Goal: Task Accomplishment & Management: Complete application form

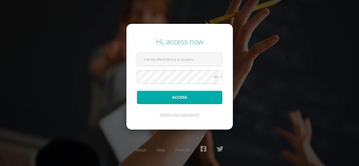
type input "mairelaa@cig.edu.gt"
click at [179, 97] on button "Access" at bounding box center [179, 97] width 85 height 13
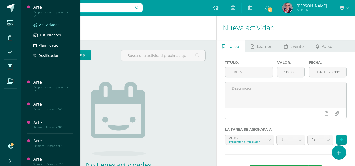
click at [45, 25] on span "Actividades" at bounding box center [49, 24] width 20 height 5
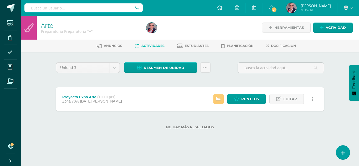
click at [152, 45] on span "Actividades" at bounding box center [152, 46] width 23 height 4
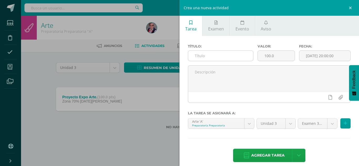
click at [198, 56] on input "text" at bounding box center [220, 56] width 65 height 10
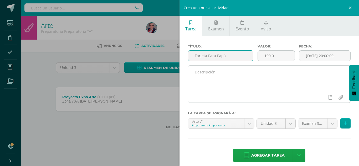
type input "Tarjeta Para Papá"
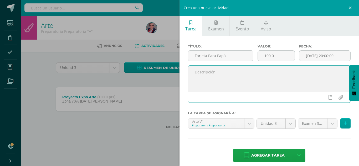
click at [198, 71] on textarea at bounding box center [269, 79] width 162 height 26
click at [199, 71] on textarea "REalizan tarjeta en hoja blanca y dibujan a papá" at bounding box center [269, 79] width 162 height 26
click at [280, 73] on textarea "Realizan tarjeta en hoja blanca y dibujan a papá" at bounding box center [269, 79] width 162 height 26
click at [214, 78] on textarea "Realizan tarjeta en hoja blanca y dibujan a papá utilizando crayones de madera …" at bounding box center [269, 79] width 162 height 26
click at [215, 77] on textarea "Realizan tarjeta en hoja blanca y dibujan a papá utilizando crayones de madera …" at bounding box center [269, 79] width 162 height 26
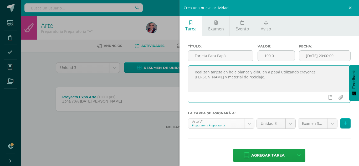
scroll to position [6, 0]
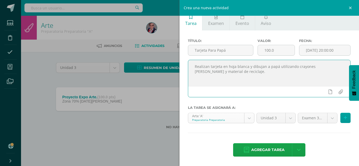
type textarea "Realizan tarjeta en hoja blanca y dibujan a papá utilizando crayones de madera …"
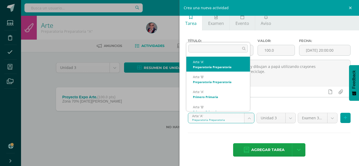
click at [248, 119] on body "Estudiantes Disciplina Asistencia Mis cursos Archivos Soporte Centro de ayuda Ú…" at bounding box center [179, 73] width 359 height 146
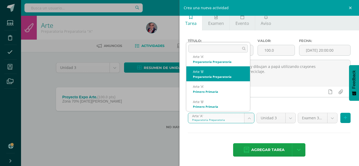
scroll to position [0, 0]
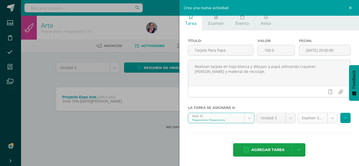
click at [328, 119] on body "Estudiantes Disciplina Asistencia Mis cursos Archivos Soporte Centro de ayuda Ú…" at bounding box center [179, 73] width 359 height 146
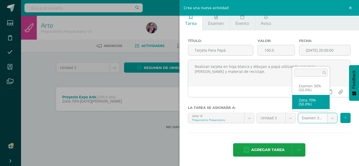
select select "229053"
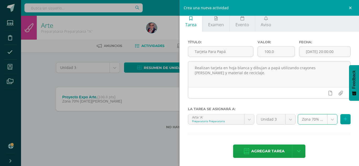
scroll to position [6, 0]
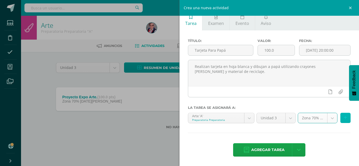
click at [344, 119] on icon at bounding box center [345, 118] width 3 height 4
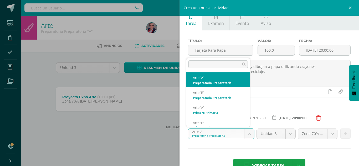
click at [246, 135] on body "Estudiantes Disciplina Asistencia Mis cursos Archivos Soporte Centro de ayuda Ú…" at bounding box center [179, 73] width 359 height 146
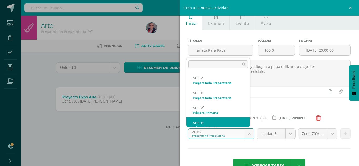
scroll to position [5, 0]
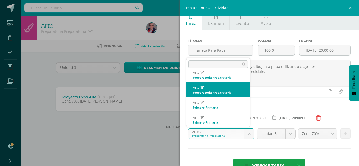
select select "210166"
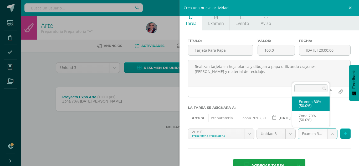
click at [329, 134] on body "Estudiantes Disciplina Asistencia Mis cursos Archivos Soporte Centro de ayuda Ú…" at bounding box center [179, 73] width 359 height 146
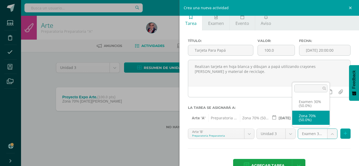
select select "229055"
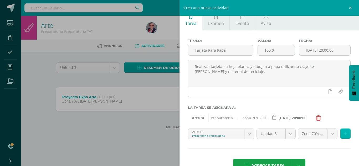
click at [344, 133] on icon at bounding box center [345, 134] width 3 height 4
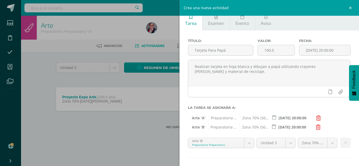
scroll to position [30, 0]
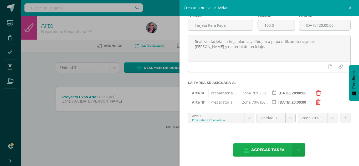
click at [268, 149] on span "Agregar tarea" at bounding box center [267, 150] width 33 height 13
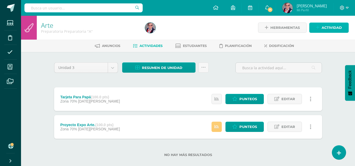
click at [331, 28] on span "Actividad" at bounding box center [332, 28] width 20 height 10
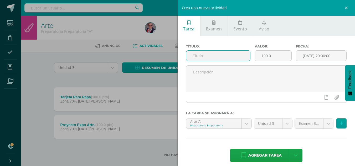
click at [200, 56] on input "text" at bounding box center [218, 56] width 64 height 10
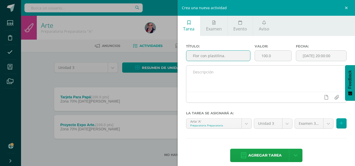
type input "Flor con plastilina."
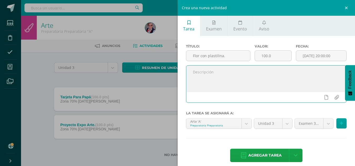
click at [203, 74] on textarea at bounding box center [266, 79] width 160 height 26
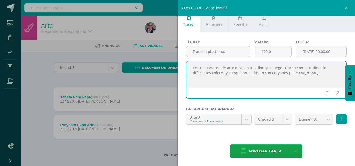
scroll to position [6, 0]
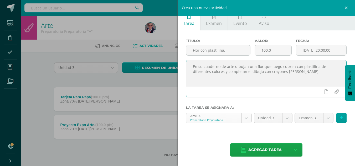
type textarea "En su cuaderno de arte dibujan una flor que luego cubren con plastilina de dife…"
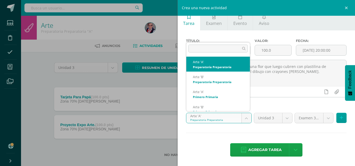
click at [244, 119] on body "Tarea asignada exitosamente Estudiantes Disciplina Asistencia Mis cursos Archiv…" at bounding box center [177, 87] width 355 height 174
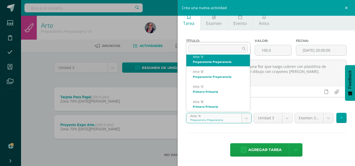
scroll to position [0, 0]
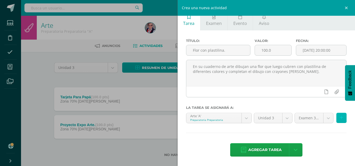
click at [340, 117] on icon at bounding box center [341, 118] width 3 height 4
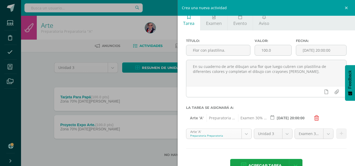
click at [244, 134] on body "Tarea asignada exitosamente Estudiantes Disciplina Asistencia Mis cursos Archiv…" at bounding box center [177, 87] width 355 height 174
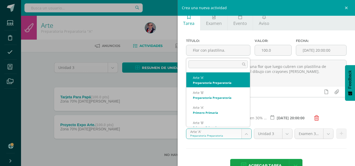
scroll to position [5, 0]
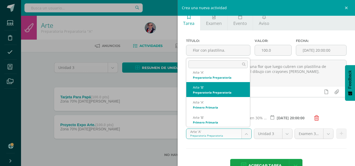
select select "210166"
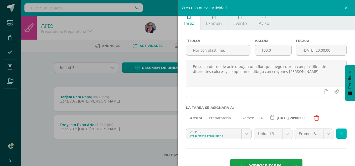
click at [340, 133] on icon at bounding box center [341, 134] width 3 height 4
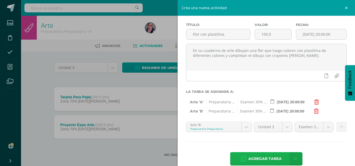
scroll to position [30, 0]
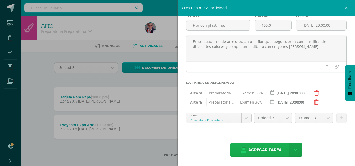
click at [267, 152] on span "Agregar tarea" at bounding box center [264, 150] width 33 height 13
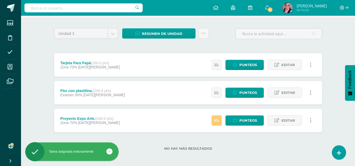
scroll to position [35, 0]
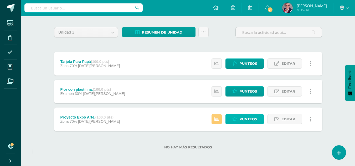
click at [249, 121] on span "Punteos" at bounding box center [248, 120] width 18 height 10
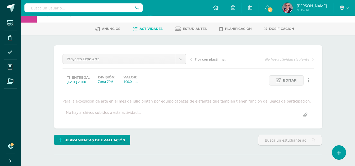
scroll to position [26, 0]
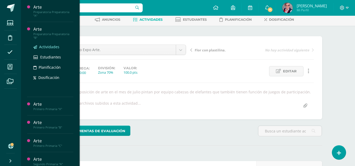
click at [50, 48] on span "Actividades" at bounding box center [49, 46] width 20 height 5
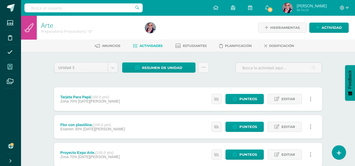
click at [10, 68] on icon at bounding box center [10, 66] width 5 height 5
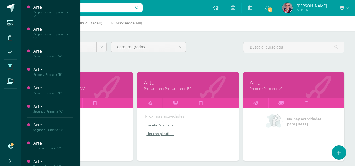
scroll to position [53, 0]
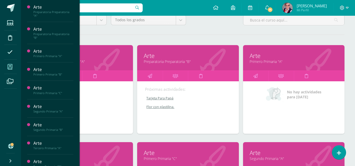
click at [6, 100] on ul "Estudiantes Disciplina Asistencia Mis cursos Archivos" at bounding box center [10, 78] width 21 height 124
click link "Primero Primaria "A""
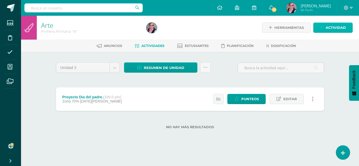
click at [334, 27] on span "Actividad" at bounding box center [336, 28] width 20 height 10
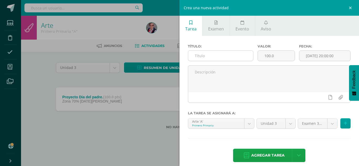
click at [198, 58] on input "text" at bounding box center [220, 56] width 65 height 10
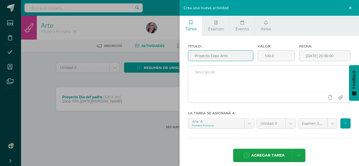
type input "Proyecto Expo Arte."
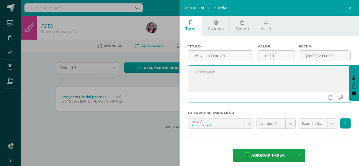
click at [203, 73] on textarea at bounding box center [269, 79] width 162 height 26
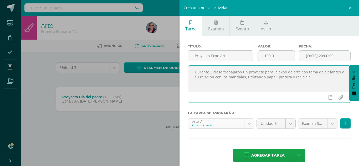
type textarea "Durante 3 clase trabajaron un proyecto para la expo de arte con tema de elefant…"
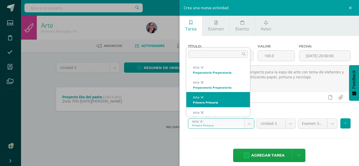
click at [247, 123] on body "Estudiantes Disciplina Asistencia Mis cursos Archivos Soporte Centro de ayuda Ú…" at bounding box center [179, 73] width 359 height 146
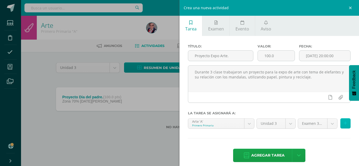
click at [344, 123] on icon at bounding box center [345, 123] width 3 height 4
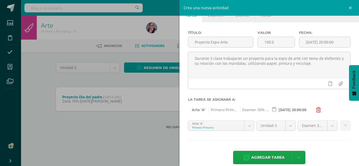
scroll to position [21, 0]
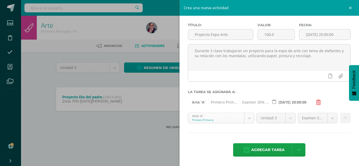
click at [247, 118] on body "Estudiantes Disciplina Asistencia Mis cursos Archivos Soporte Centro de ayuda Ú…" at bounding box center [179, 73] width 359 height 146
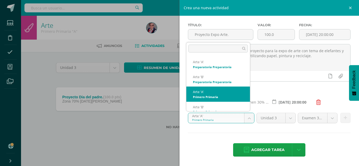
scroll to position [5, 0]
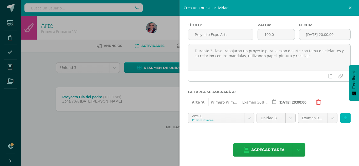
click at [343, 118] on button at bounding box center [345, 118] width 10 height 10
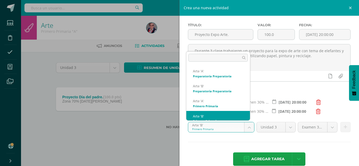
click at [248, 128] on body "Estudiantes Disciplina Asistencia Mis cursos Archivos Soporte Centro de ayuda Ú…" at bounding box center [179, 73] width 359 height 146
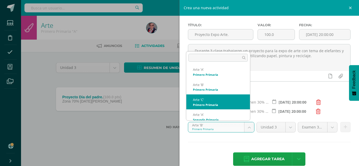
scroll to position [35, 0]
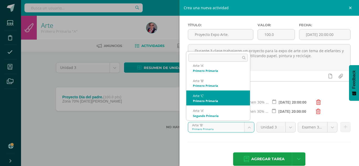
select select "210418"
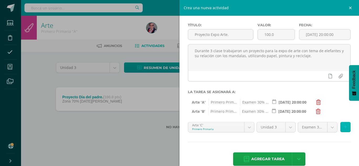
click at [344, 127] on icon at bounding box center [345, 127] width 3 height 4
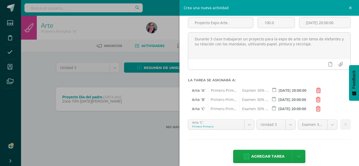
scroll to position [40, 0]
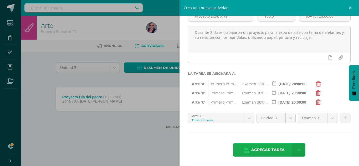
click at [267, 149] on span "Agregar tarea" at bounding box center [267, 150] width 33 height 13
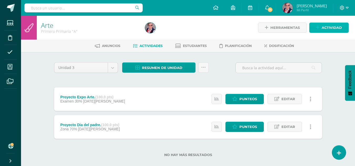
click at [331, 27] on span "Actividad" at bounding box center [332, 28] width 20 height 10
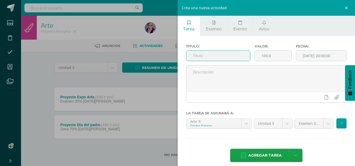
click at [198, 57] on input "text" at bounding box center [218, 56] width 64 height 10
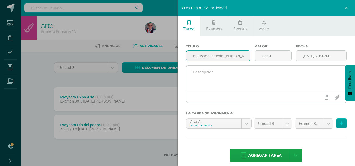
type input "Manzana con gusano, crayón [PERSON_NAME]."
click at [201, 68] on textarea at bounding box center [266, 79] width 160 height 26
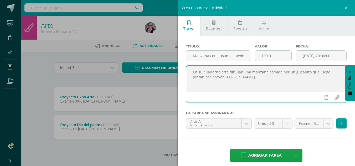
drag, startPoint x: 191, startPoint y: 73, endPoint x: 253, endPoint y: 78, distance: 62.2
click at [253, 78] on textarea "En su cuaderno arte dibujan una manzana comida por un gusanito que luego pintan…" at bounding box center [266, 79] width 160 height 26
click at [270, 91] on textarea "En su cuaderno arte dibujan una manzana comida por un gusanito que luego pintan…" at bounding box center [266, 79] width 160 height 26
type textarea "En su cuaderno arte dibujan una manzana comida por un gusanito que luego pintan…"
click at [245, 123] on body "Tarea asignada exitosamente Estudiantes Disciplina Asistencia Mis cursos Archiv…" at bounding box center [177, 87] width 355 height 174
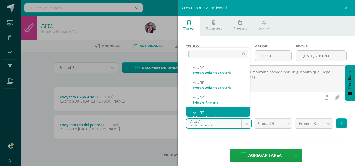
scroll to position [5, 0]
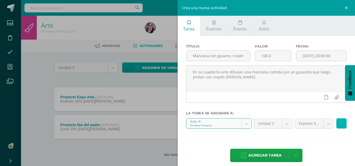
click at [339, 124] on button at bounding box center [341, 124] width 10 height 10
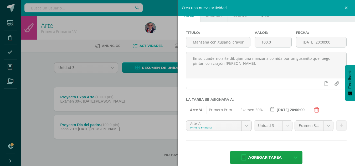
scroll to position [21, 0]
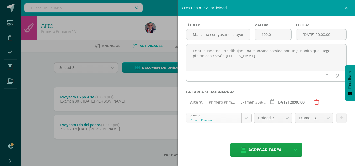
click at [245, 119] on body "Tarea asignada exitosamente Estudiantes Disciplina Asistencia Mis cursos Archiv…" at bounding box center [177, 87] width 355 height 174
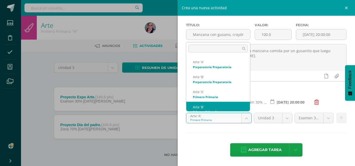
scroll to position [5, 0]
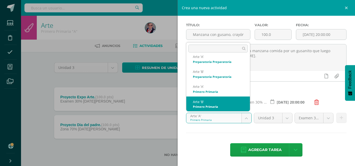
select select "210348"
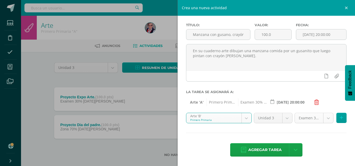
click at [323, 119] on body "Tarea asignada exitosamente Estudiantes Disciplina Asistencia Mis cursos Archiv…" at bounding box center [177, 87] width 355 height 174
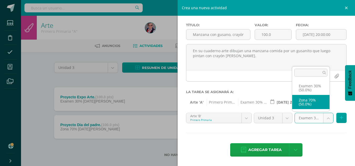
select select "229059"
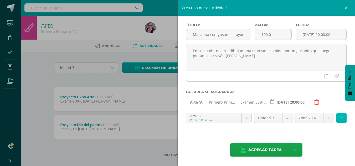
click at [339, 118] on button at bounding box center [341, 118] width 10 height 10
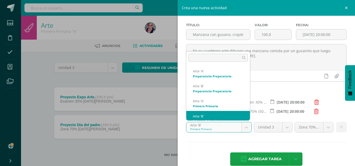
click at [245, 127] on body "Tarea asignada exitosamente Estudiantes Disciplina Asistencia Mis cursos Archiv…" at bounding box center [177, 87] width 355 height 174
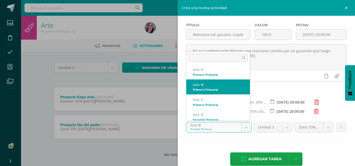
scroll to position [35, 0]
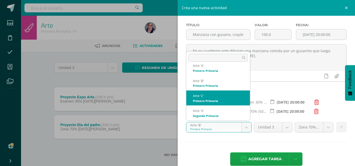
select select "210418"
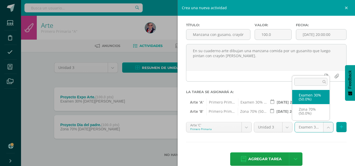
click at [326, 128] on body "Tarea asignada exitosamente Estudiantes Disciplina Asistencia Mis cursos Archiv…" at bounding box center [177, 87] width 355 height 174
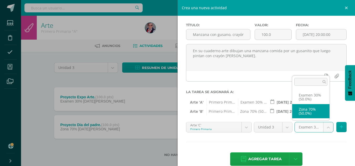
select select "229061"
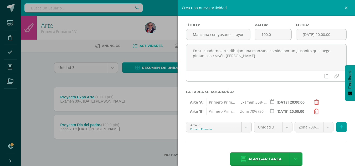
click at [317, 103] on icon at bounding box center [316, 102] width 5 height 5
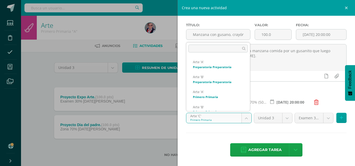
click at [244, 119] on body "Tarea asignada exitosamente Estudiantes Disciplina Asistencia Mis cursos Archiv…" at bounding box center [177, 87] width 355 height 174
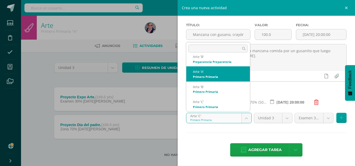
select select "210278"
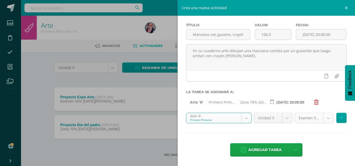
click at [323, 118] on body "Tarea asignada exitosamente Estudiantes Disciplina Asistencia Mis cursos Archiv…" at bounding box center [177, 87] width 355 height 174
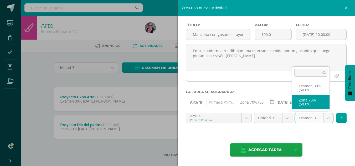
select select "229057"
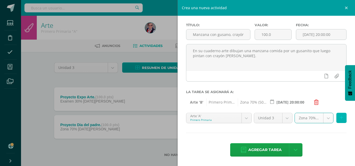
click at [340, 119] on icon at bounding box center [341, 118] width 3 height 4
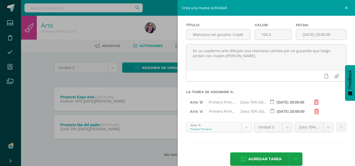
click at [245, 127] on body "Tarea asignada exitosamente Estudiantes Disciplina Asistencia Mis cursos Archiv…" at bounding box center [177, 87] width 355 height 174
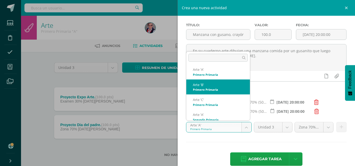
scroll to position [35, 0]
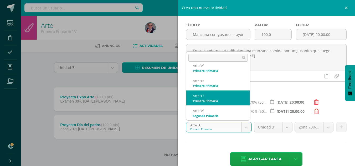
select select "210418"
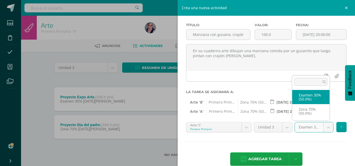
click at [323, 128] on body "Tarea asignada exitosamente Estudiantes Disciplina Asistencia Mis cursos Archiv…" at bounding box center [177, 87] width 355 height 174
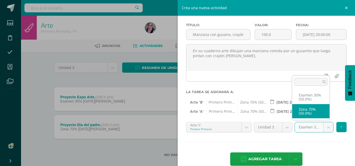
select select "229061"
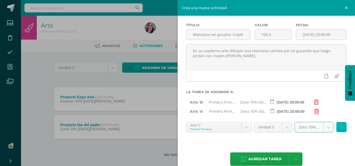
click at [340, 128] on icon at bounding box center [341, 127] width 3 height 4
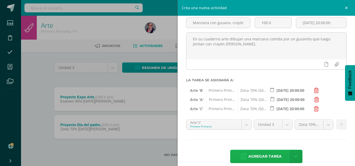
scroll to position [40, 0]
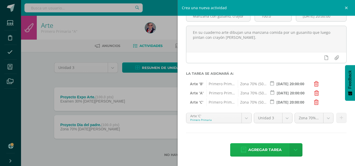
click at [270, 152] on span "Agregar tarea" at bounding box center [264, 150] width 33 height 13
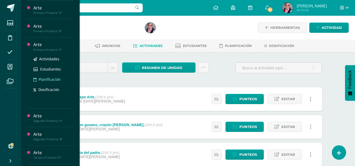
scroll to position [53, 0]
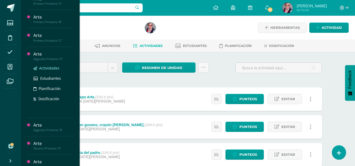
click at [48, 68] on span "Actividades" at bounding box center [49, 68] width 20 height 5
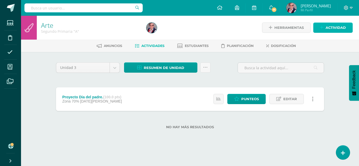
click at [331, 26] on span "Actividad" at bounding box center [336, 28] width 20 height 10
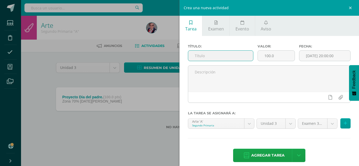
click at [194, 57] on input "text" at bounding box center [220, 56] width 65 height 10
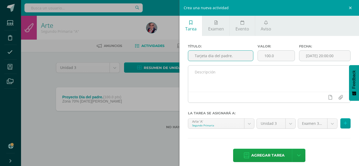
type input "Tarjeta dia del padre."
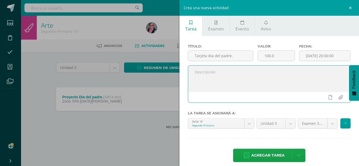
click at [197, 74] on textarea at bounding box center [269, 79] width 162 height 26
type textarea "En una cartulina blanca realizan tarjeta alegórica al [DATE] utilizando cartuli…"
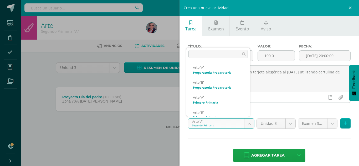
click at [247, 124] on body "Estudiantes Disciplina Asistencia Mis cursos Archivos Soporte Centro de ayuda Ú…" at bounding box center [179, 73] width 359 height 146
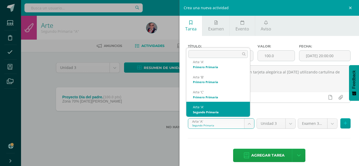
scroll to position [50, 0]
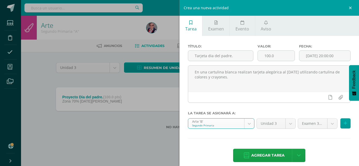
click at [248, 124] on body "Estudiantes Disciplina Asistencia Mis cursos Archivos Soporte Centro de ayuda Ú…" at bounding box center [179, 73] width 359 height 146
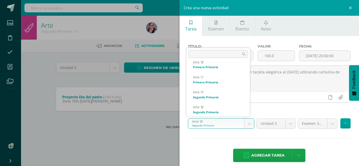
scroll to position [65, 0]
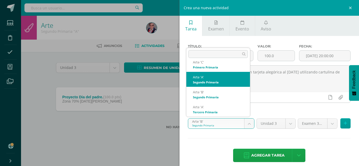
select select "210952"
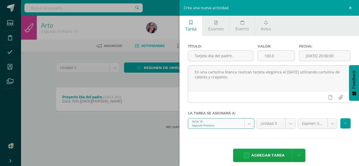
click at [328, 125] on body "Estudiantes Disciplina Asistencia Mis cursos Archivos Soporte Centro de ayuda Ú…" at bounding box center [179, 73] width 359 height 146
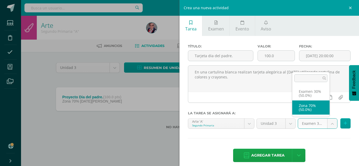
select select "229063"
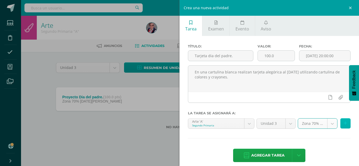
click at [344, 124] on icon at bounding box center [345, 123] width 3 height 4
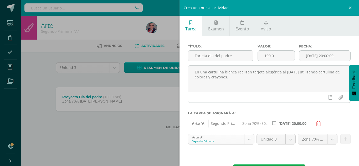
scroll to position [35, 0]
click at [247, 140] on body "Estudiantes Disciplina Asistencia Mis cursos Archivos Soporte Centro de ayuda Ú…" at bounding box center [179, 73] width 359 height 146
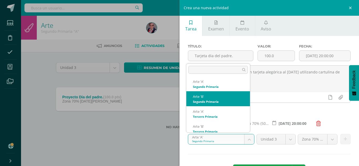
scroll to position [80, 0]
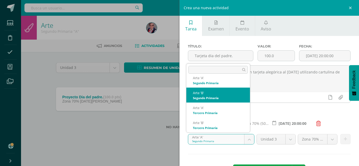
select select "213023"
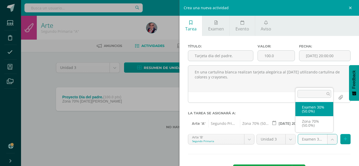
click at [327, 140] on body "Estudiantes Disciplina Asistencia Mis cursos Archivos Soporte Centro de ayuda Ú…" at bounding box center [179, 73] width 359 height 146
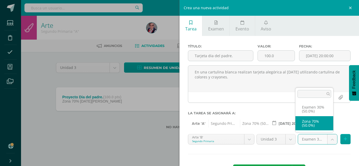
select select "229065"
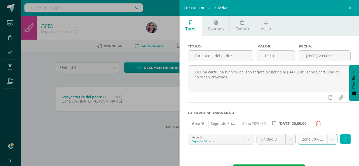
click at [344, 140] on icon at bounding box center [345, 139] width 3 height 4
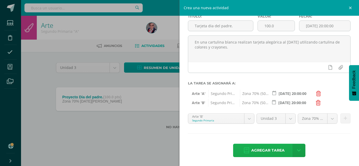
scroll to position [30, 0]
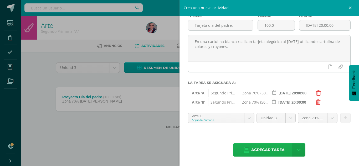
click at [272, 148] on span "Agregar tarea" at bounding box center [267, 150] width 33 height 13
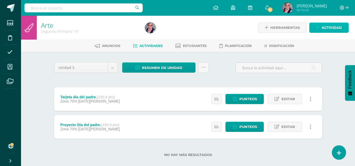
click at [329, 29] on span "Actividad" at bounding box center [332, 28] width 20 height 10
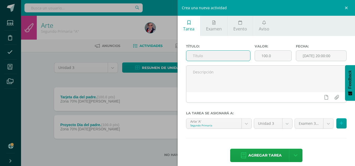
click at [193, 56] on input "text" at bounding box center [218, 56] width 64 height 10
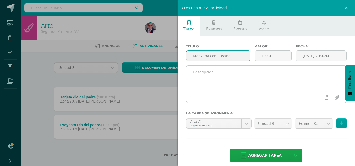
type input "Manzana con gusano."
click at [193, 76] on textarea at bounding box center [266, 79] width 160 height 26
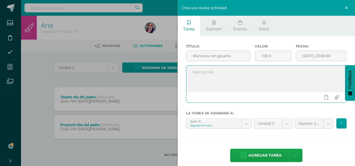
paste textarea "En su cuaderno arte dibujan una manzana comida por un gusanito que luego pintan…"
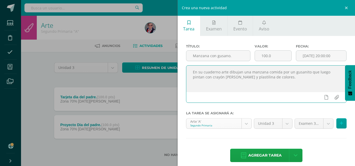
type textarea "En su cuaderno arte dibujan una manzana comida por un gusanito que luego pintan…"
click at [244, 124] on body "Tarea asignada exitosamente Estudiantes Disciplina Asistencia Mis cursos Archiv…" at bounding box center [177, 87] width 355 height 174
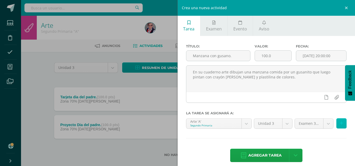
click at [340, 123] on icon at bounding box center [341, 123] width 3 height 4
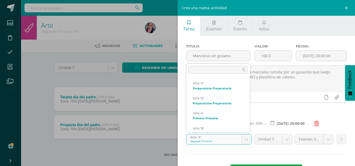
click at [247, 140] on body "Tarea asignada exitosamente Estudiantes Disciplina Asistencia Mis cursos Archiv…" at bounding box center [177, 87] width 355 height 174
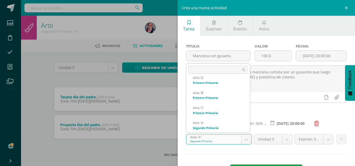
scroll to position [50, 0]
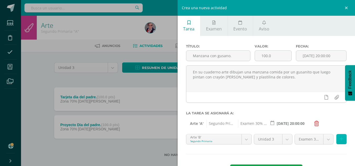
click at [340, 139] on icon at bounding box center [341, 139] width 3 height 4
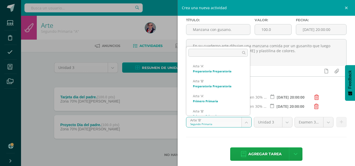
click at [244, 122] on body "Tarea asignada exitosamente Estudiantes Disciplina Asistencia Mis cursos Archiv…" at bounding box center [177, 87] width 355 height 174
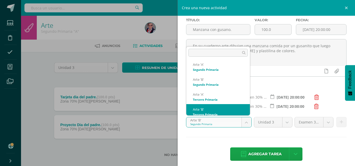
scroll to position [80, 0]
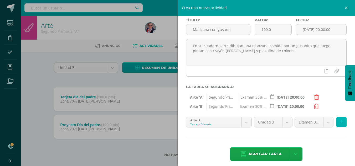
click at [340, 122] on icon at bounding box center [341, 122] width 3 height 4
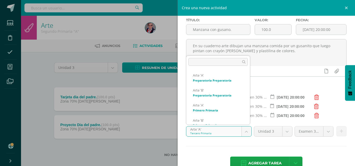
click at [243, 132] on body "Tarea asignada exitosamente Estudiantes Disciplina Asistencia Mis cursos Archiv…" at bounding box center [177, 87] width 355 height 174
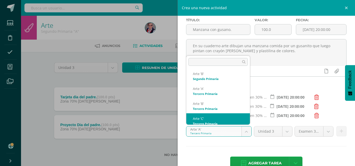
scroll to position [95, 0]
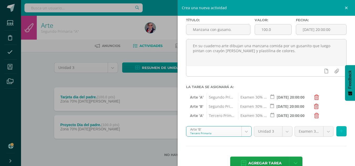
click at [340, 131] on icon at bounding box center [341, 131] width 3 height 4
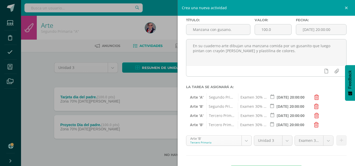
scroll to position [80, 0]
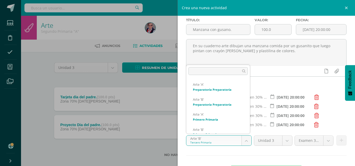
click at [244, 142] on body "Tarea asignada exitosamente Estudiantes Disciplina Asistencia Mis cursos Archiv…" at bounding box center [177, 87] width 355 height 174
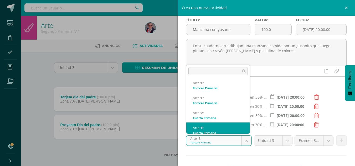
scroll to position [125, 0]
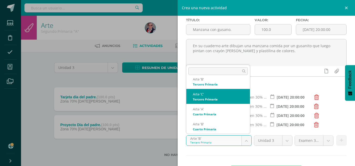
select select "211162"
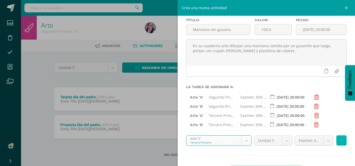
click at [340, 141] on icon at bounding box center [341, 140] width 3 height 4
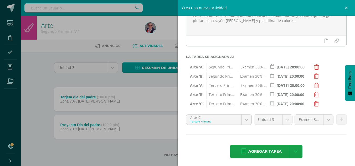
scroll to position [58, 0]
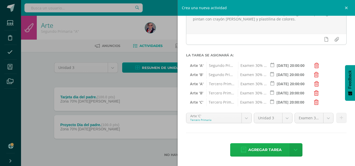
click at [262, 150] on span "Agregar tarea" at bounding box center [264, 150] width 33 height 13
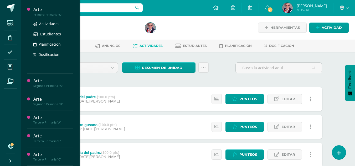
scroll to position [105, 0]
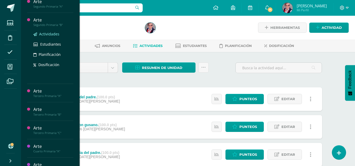
click at [48, 34] on span "Actividades" at bounding box center [49, 34] width 20 height 5
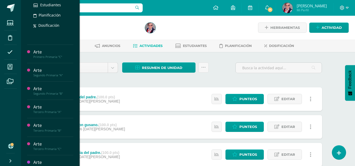
scroll to position [88, 0]
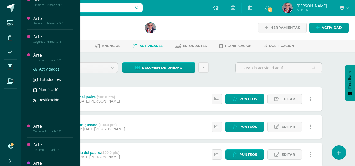
click at [42, 70] on span "Actividades" at bounding box center [49, 69] width 20 height 5
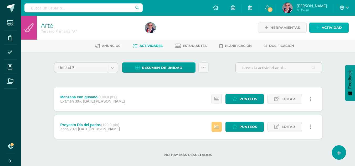
click at [334, 28] on span "Actividad" at bounding box center [332, 28] width 20 height 10
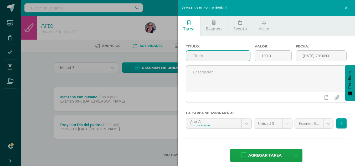
click at [194, 54] on input "text" at bounding box center [218, 56] width 64 height 10
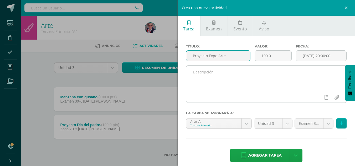
type input "Proyecto Expo Arte."
click at [203, 76] on textarea at bounding box center [266, 79] width 160 height 26
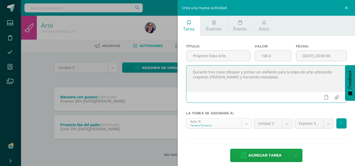
type textarea "Durante tres clase dibujan y pintan un elefante para la expo de arte utilizando…"
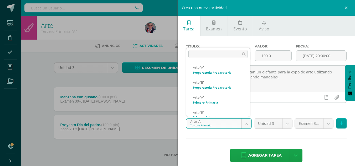
scroll to position [65, 0]
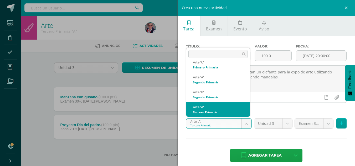
click at [245, 124] on body "Estudiantes Disciplina Asistencia Mis cursos Archivos Soporte Centro de ayuda Ú…" at bounding box center [177, 87] width 355 height 174
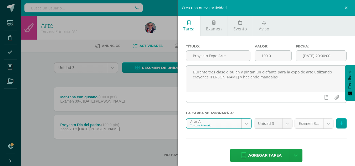
click at [325, 124] on body "Estudiantes Disciplina Asistencia Mis cursos Archivos Soporte Centro de ayuda Ú…" at bounding box center [177, 87] width 355 height 174
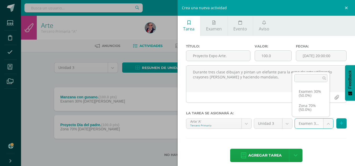
click at [314, 144] on body "Estudiantes Disciplina Asistencia Mis cursos Archivos Soporte Centro de ayuda Ú…" at bounding box center [177, 87] width 355 height 174
click at [340, 124] on icon at bounding box center [341, 123] width 3 height 4
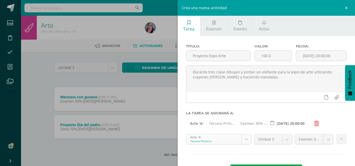
click at [245, 140] on body "Estudiantes Disciplina Asistencia Mis cursos Archivos Soporte Centro de ayuda Ú…" at bounding box center [177, 87] width 355 height 174
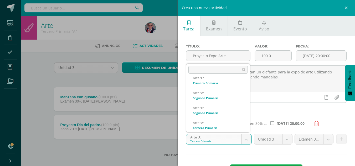
scroll to position [80, 0]
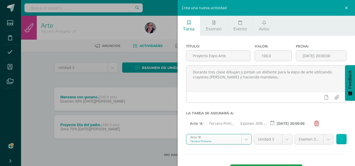
click at [340, 140] on icon at bounding box center [341, 139] width 3 height 4
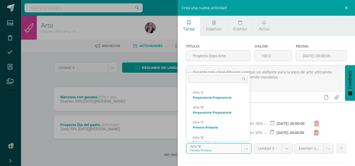
click at [245, 149] on body "Estudiantes Disciplina Asistencia Mis cursos Archivos Soporte Centro de ayuda Ú…" at bounding box center [177, 87] width 355 height 174
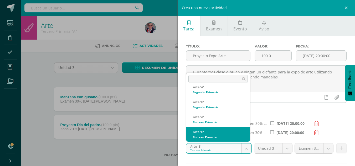
scroll to position [95, 0]
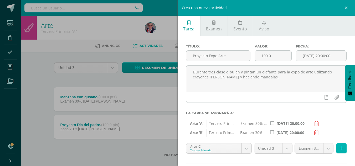
click at [340, 149] on icon at bounding box center [341, 148] width 3 height 4
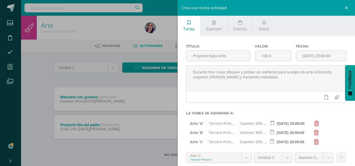
scroll to position [26, 0]
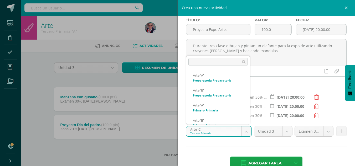
click at [243, 132] on body "Estudiantes Disciplina Asistencia Mis cursos Archivos Soporte Centro de ayuda Ú…" at bounding box center [177, 87] width 355 height 174
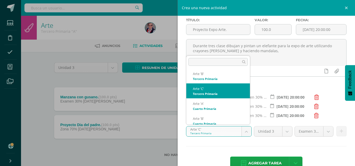
scroll to position [125, 0]
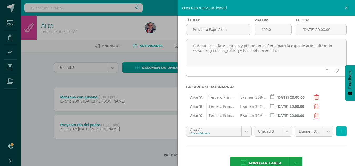
click at [340, 131] on icon at bounding box center [341, 131] width 3 height 4
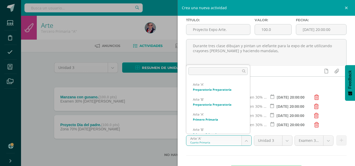
click at [245, 140] on body "Estudiantes Disciplina Asistencia Mis cursos Archivos Soporte Centro de ayuda Ú…" at bounding box center [177, 87] width 355 height 174
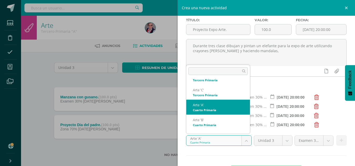
scroll to position [137, 0]
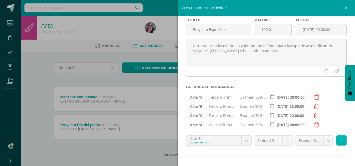
click at [336, 142] on button at bounding box center [341, 141] width 10 height 10
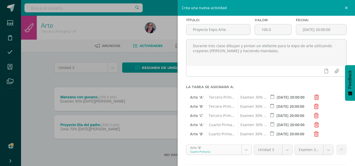
scroll to position [125, 0]
click at [245, 150] on body "Estudiantes Disciplina Asistencia Mis cursos Archivos Soporte Centro de ayuda Ú…" at bounding box center [177, 87] width 355 height 174
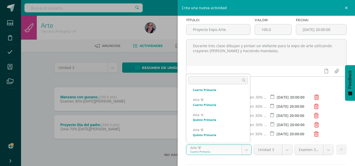
scroll to position [155, 0]
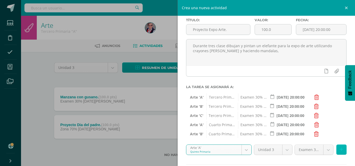
click at [340, 150] on icon at bounding box center [341, 150] width 3 height 4
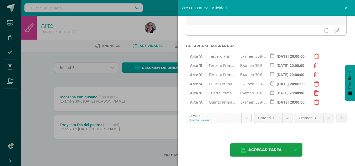
scroll to position [140, 0]
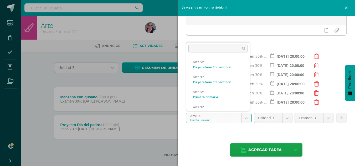
click at [244, 119] on body "Estudiantes Disciplina Asistencia Mis cursos Archivos Soporte Centro de ayuda Ú…" at bounding box center [177, 87] width 355 height 174
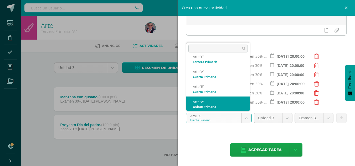
scroll to position [155, 0]
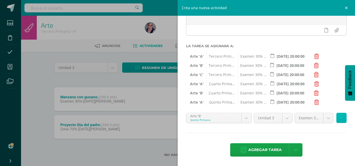
click at [340, 117] on icon at bounding box center [341, 118] width 3 height 4
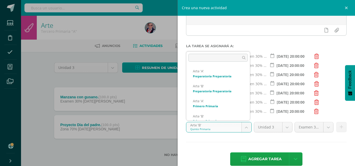
click at [245, 128] on body "Estudiantes Disciplina Asistencia Mis cursos Archivos Soporte Centro de ayuda Ú…" at bounding box center [177, 87] width 355 height 174
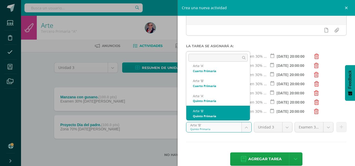
scroll to position [186, 0]
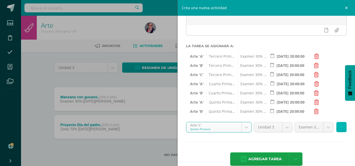
click at [340, 127] on icon at bounding box center [341, 127] width 3 height 4
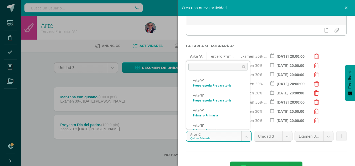
click at [244, 137] on body "Estudiantes Disciplina Asistencia Mis cursos Archivos Soporte Centro de ayuda Ú…" at bounding box center [177, 87] width 355 height 174
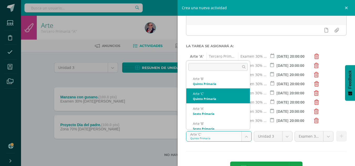
scroll to position [200, 0]
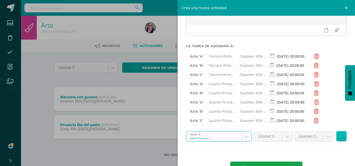
click at [340, 136] on icon at bounding box center [341, 136] width 3 height 4
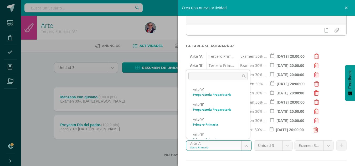
click at [246, 146] on body "Estudiantes Disciplina Asistencia Mis cursos Archivos Soporte Centro de ayuda Ú…" at bounding box center [177, 87] width 355 height 174
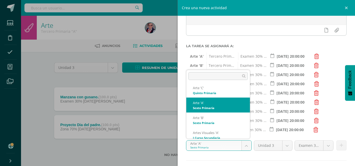
scroll to position [215, 0]
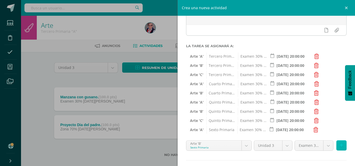
click at [340, 145] on icon at bounding box center [341, 145] width 3 height 4
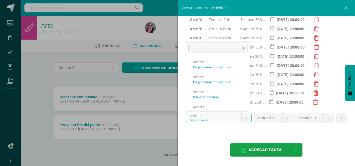
scroll to position [200, 0]
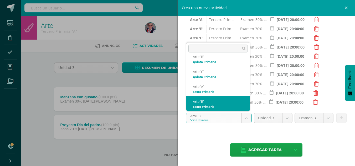
click at [243, 118] on body "Estudiantes Disciplina Asistencia Mis cursos Archivos Soporte Centro de ayuda Ú…" at bounding box center [177, 87] width 355 height 174
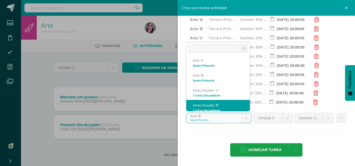
scroll to position [230, 0]
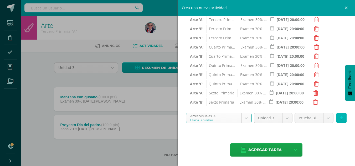
click at [340, 118] on icon at bounding box center [341, 118] width 3 height 4
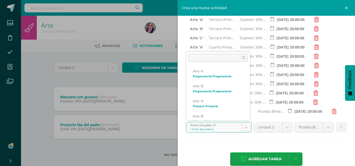
click at [244, 127] on body "Estudiantes Disciplina Asistencia Mis cursos Archivos Soporte Centro de ayuda Ú…" at bounding box center [177, 87] width 355 height 174
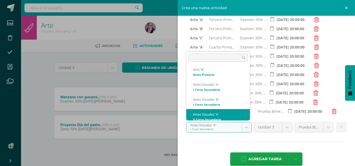
scroll to position [245, 0]
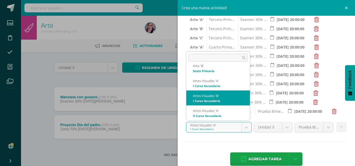
select select "208074"
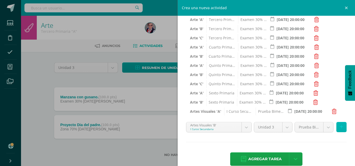
click at [340, 127] on icon at bounding box center [341, 127] width 3 height 4
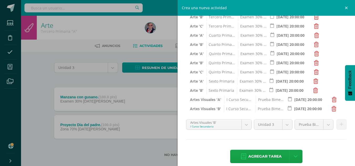
scroll to position [122, 0]
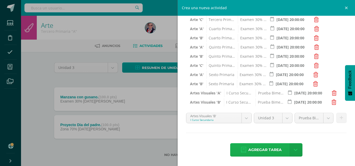
click at [269, 150] on span "Agregar tarea" at bounding box center [264, 150] width 33 height 13
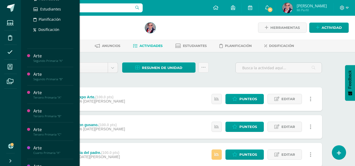
scroll to position [158, 0]
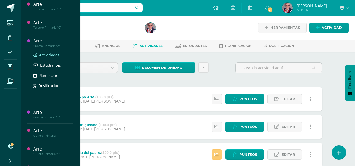
click at [48, 55] on span "Actividades" at bounding box center [49, 55] width 20 height 5
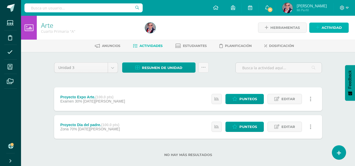
click at [329, 27] on span "Actividad" at bounding box center [332, 28] width 20 height 10
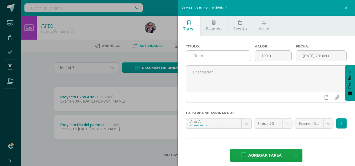
click at [196, 56] on input "text" at bounding box center [218, 56] width 64 height 10
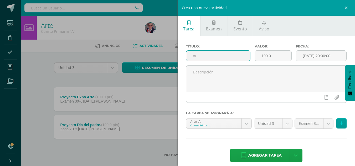
type input "A"
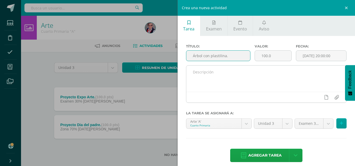
type input "Árbol con plastilina."
click at [197, 75] on textarea at bounding box center [266, 79] width 160 height 26
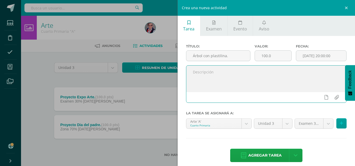
paste textarea "En su cuaderno arte dibujan una manzana comida por un gusanito que luego pintan…"
click at [307, 73] on textarea "En su cuaderno arte dibujan una manzana comida por un gusanito que luego pintan…" at bounding box center [266, 79] width 160 height 26
click at [209, 79] on textarea "En su cuaderno arte dibujan un árbol y sus ramas que luego pintan con crayón de…" at bounding box center [266, 79] width 160 height 26
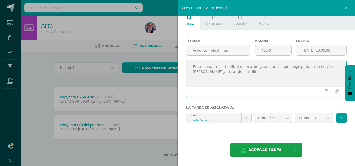
scroll to position [8, 0]
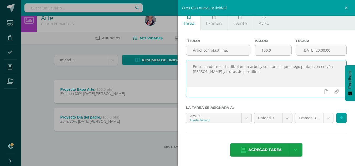
type textarea "En su cuaderno arte dibujan un árbol y sus ramas que luego pintan con crayón de…"
click at [324, 118] on body "Estudiantes Disciplina Asistencia Mis cursos Archivos Soporte Centro de ayuda Ú…" at bounding box center [177, 79] width 355 height 174
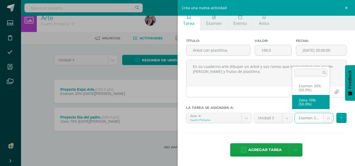
select select "229073"
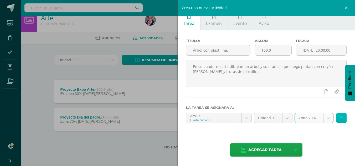
click at [340, 120] on icon at bounding box center [341, 118] width 3 height 4
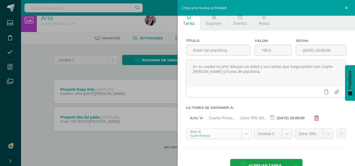
scroll to position [110, 0]
click at [245, 134] on body "Estudiantes Disciplina Asistencia Mis cursos Archivos Soporte Centro de ayuda Ú…" at bounding box center [177, 79] width 355 height 174
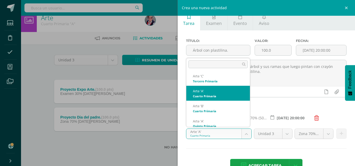
scroll to position [140, 0]
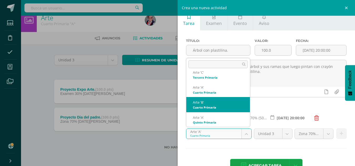
select select "211309"
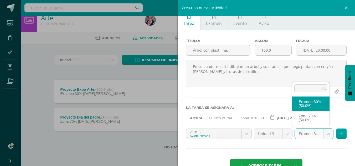
click at [325, 135] on body "Estudiantes Disciplina Asistencia Mis cursos Archivos Soporte Centro de ayuda Ú…" at bounding box center [177, 79] width 355 height 174
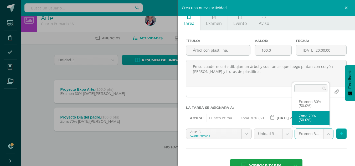
select select "229075"
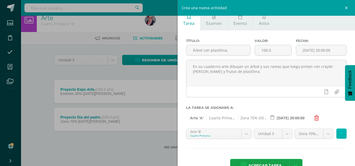
click at [340, 135] on icon at bounding box center [341, 134] width 3 height 4
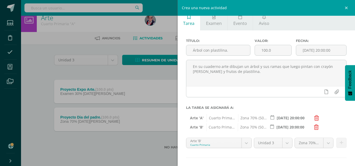
scroll to position [30, 0]
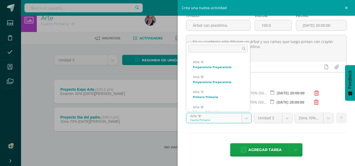
click at [244, 119] on body "Estudiantes Disciplina Asistencia Mis cursos Archivos Soporte Centro de ayuda Ú…" at bounding box center [177, 79] width 355 height 174
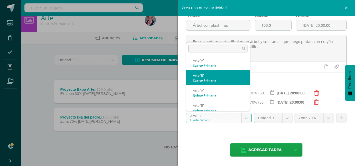
scroll to position [155, 0]
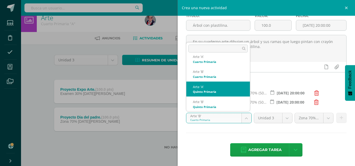
select select "211477"
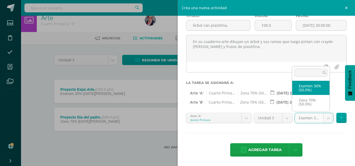
click at [326, 118] on body "Estudiantes Disciplina Asistencia Mis cursos Archivos Soporte Centro de ayuda Ú…" at bounding box center [177, 79] width 355 height 174
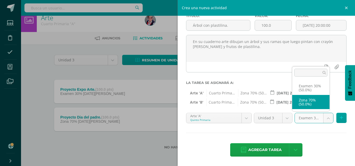
select select "229077"
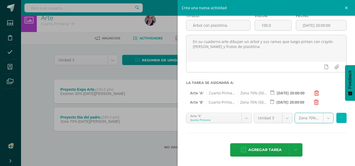
click at [339, 119] on button at bounding box center [341, 118] width 10 height 10
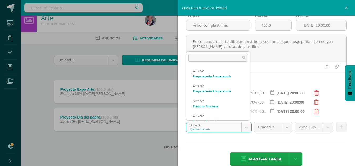
click at [244, 128] on body "Estudiantes Disciplina Asistencia Mis cursos Archivos Soporte Centro de ayuda Ú…" at bounding box center [177, 79] width 355 height 174
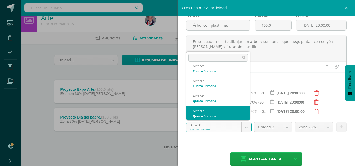
select select "211547"
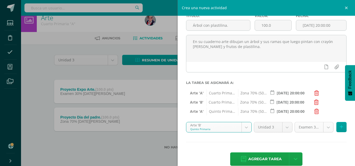
click at [323, 129] on body "Estudiantes Disciplina Asistencia Mis cursos Archivos Soporte Centro de ayuda Ú…" at bounding box center [177, 79] width 355 height 174
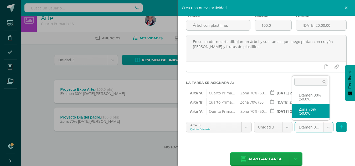
select select "229079"
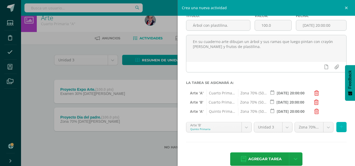
click at [340, 127] on icon at bounding box center [341, 127] width 3 height 4
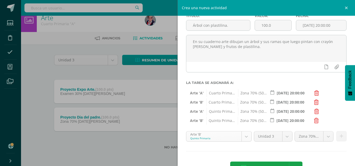
click at [245, 136] on body "Estudiantes Disciplina Asistencia Mis cursos Archivos Soporte Centro de ayuda Ú…" at bounding box center [177, 79] width 355 height 174
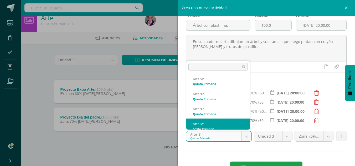
scroll to position [186, 0]
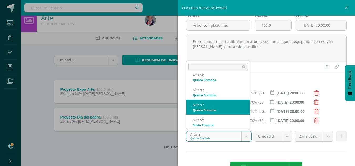
select select "211617"
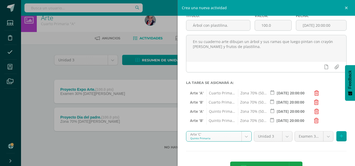
click at [325, 136] on body "Estudiantes Disciplina Asistencia Mis cursos Archivos Soporte Centro de ayuda Ú…" at bounding box center [177, 79] width 355 height 174
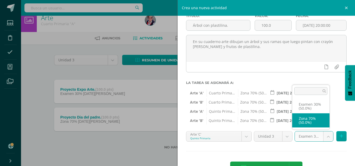
select select "229081"
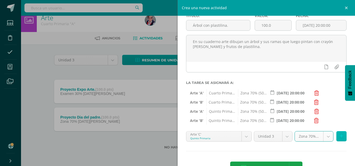
click at [340, 137] on icon at bounding box center [341, 136] width 3 height 4
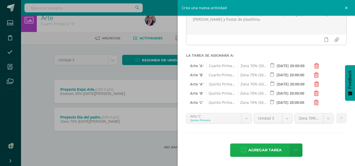
scroll to position [58, 0]
click at [269, 152] on span "Agregar tarea" at bounding box center [264, 150] width 33 height 13
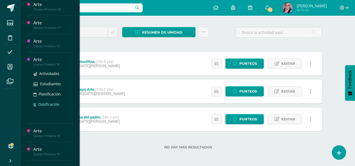
scroll to position [184, 0]
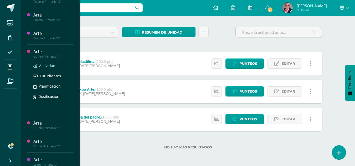
click at [48, 66] on span "Actividades" at bounding box center [49, 65] width 20 height 5
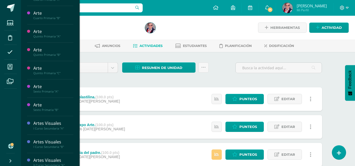
scroll to position [263, 0]
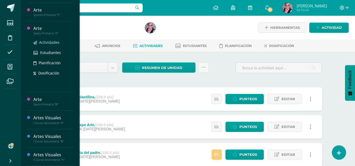
click at [49, 42] on span "Actividades" at bounding box center [49, 42] width 20 height 5
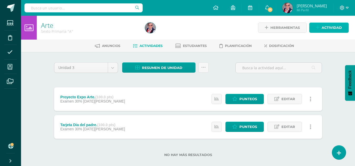
click at [329, 27] on span "Actividad" at bounding box center [332, 28] width 20 height 10
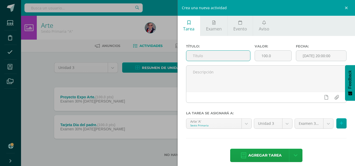
click at [192, 55] on input "text" at bounding box center [218, 56] width 64 height 10
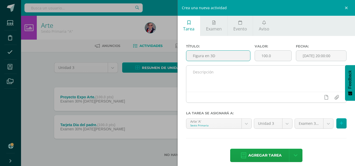
type input "Figura en 3D"
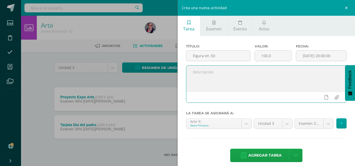
click at [200, 73] on textarea at bounding box center [266, 79] width 160 height 26
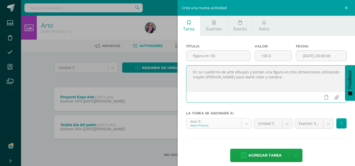
type textarea "En su cuaderno de arte dibujan y pintan una figura en tres dimenciones utilizan…"
click at [245, 124] on body "Estudiantes Disciplina Asistencia Mis cursos Archivos Soporte Centro de ayuda Ú…" at bounding box center [177, 87] width 355 height 174
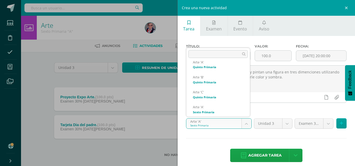
scroll to position [200, 0]
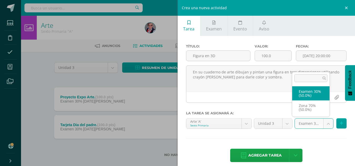
click at [324, 125] on body "Estudiantes Disciplina Asistencia Mis cursos Archivos Soporte Centro de ayuda Ú…" at bounding box center [177, 87] width 355 height 174
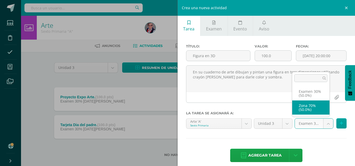
select select "229083"
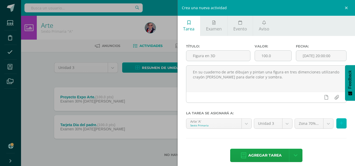
click at [340, 124] on icon at bounding box center [341, 123] width 3 height 4
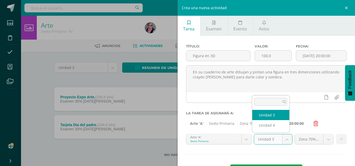
click at [284, 139] on body "Estudiantes Disciplina Asistencia Mis cursos Archivos Soporte Centro de ayuda Ú…" at bounding box center [177, 87] width 355 height 174
click at [245, 140] on body "Estudiantes Disciplina Asistencia Mis cursos Archivos Soporte Centro de ayuda Ú…" at bounding box center [177, 87] width 355 height 174
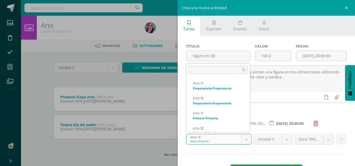
click body "Estudiantes Disciplina Asistencia Mis cursos Archivos Soporte Centro de ayuda Ú…"
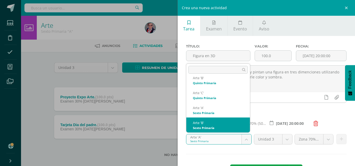
select select "211799"
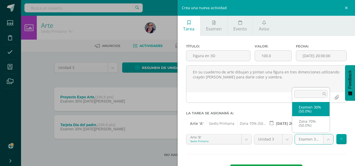
click body "Estudiantes Disciplina Asistencia Mis cursos Archivos Soporte Centro de ayuda Ú…"
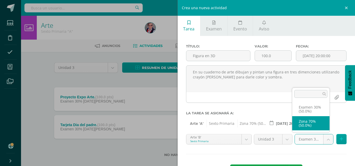
select select "229085"
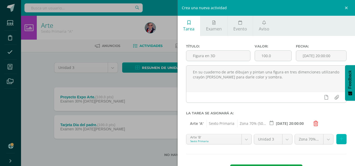
click icon
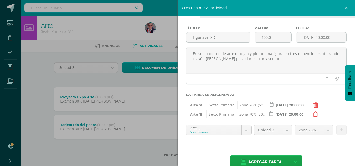
scroll to position [30, 0]
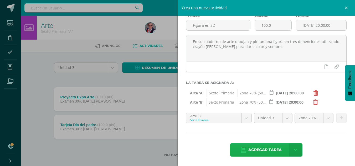
click span "Agregar tarea"
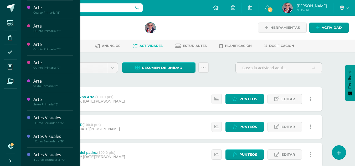
scroll to position [262, 0]
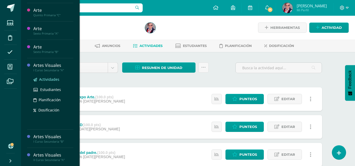
click at [49, 79] on span "Actividades" at bounding box center [49, 79] width 20 height 5
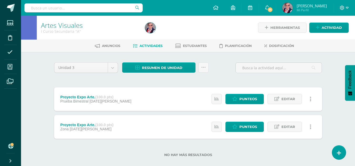
click at [311, 127] on link at bounding box center [311, 127] width 10 height 10
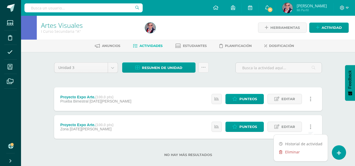
click at [293, 153] on link "Eliminar" at bounding box center [301, 152] width 54 height 8
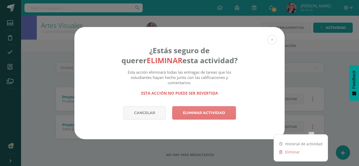
click at [216, 117] on link "Eliminar actividad" at bounding box center [204, 112] width 64 height 13
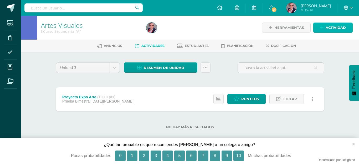
click at [336, 27] on span "Actividad" at bounding box center [336, 28] width 20 height 10
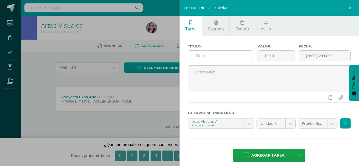
click at [198, 56] on input "text" at bounding box center [220, 56] width 65 height 10
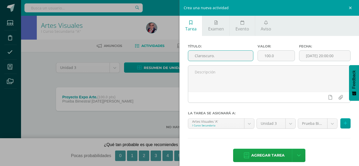
click at [193, 55] on input "Claroscuro." at bounding box center [220, 56] width 65 height 10
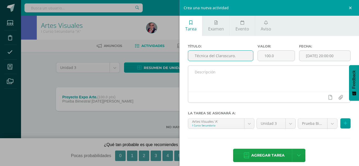
type input "Técnica del Claroscuro."
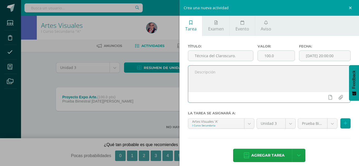
click at [204, 78] on textarea at bounding box center [269, 79] width 162 height 26
type textarea "En su cuaderno de arte dibujan figura"
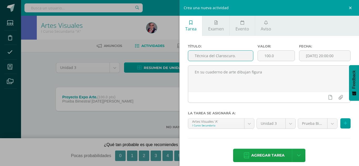
click at [234, 56] on input "Técnica del Claroscuro." at bounding box center [220, 56] width 65 height 10
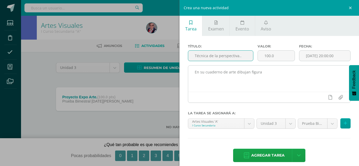
type input "Técnica de la perspectiva.."
click at [266, 74] on textarea "En su cuaderno de arte dibujan figura" at bounding box center [269, 79] width 162 height 26
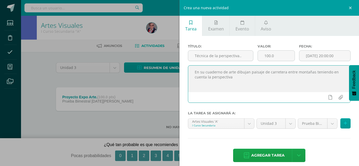
click at [334, 73] on textarea "En su cuaderno de arte dibujan paisaje de carretera entre montañas teniendo en …" at bounding box center [269, 79] width 162 height 26
click at [206, 78] on textarea "En su cuaderno de arte dibujan paisaje de carretera entre montañas aplicando la…" at bounding box center [269, 79] width 162 height 26
click at [222, 79] on textarea "En su cuaderno de arte dibujan paisaje de carretera entre montañas aplicando la…" at bounding box center [269, 79] width 162 height 26
type textarea "En su cuaderno de arte dibujan paisaje de carretera entre montañas aplicando la…"
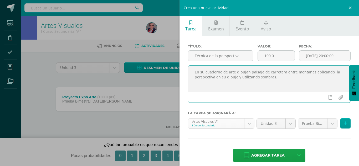
click at [248, 124] on body "La tarea Proyecto Expo Arte. fue eliminada exitosamente. Estudiantes Disciplina…" at bounding box center [179, 73] width 359 height 146
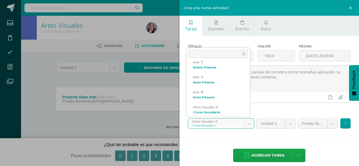
scroll to position [230, 0]
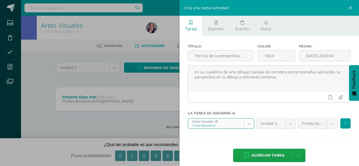
click at [248, 125] on body "La tarea Proyecto Expo Arte. fue eliminada exitosamente. Estudiantes Disciplina…" at bounding box center [179, 73] width 359 height 146
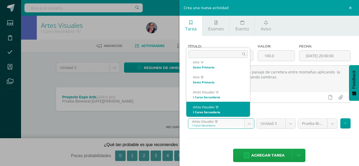
click at [247, 124] on body "La tarea Proyecto Expo Arte. fue eliminada exitosamente. Estudiantes Disciplina…" at bounding box center [179, 73] width 359 height 146
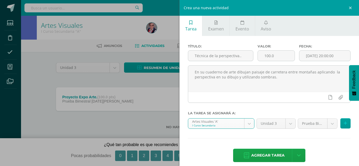
select select "207931"
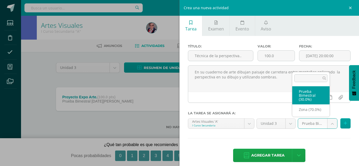
click at [327, 124] on body "La tarea Proyecto Expo Arte. fue eliminada exitosamente. Estudiantes Disciplina…" at bounding box center [179, 73] width 359 height 146
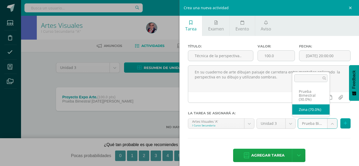
select select "207940"
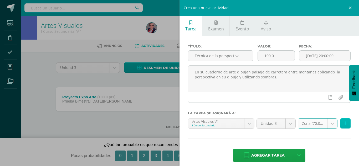
click at [344, 123] on icon at bounding box center [345, 123] width 3 height 4
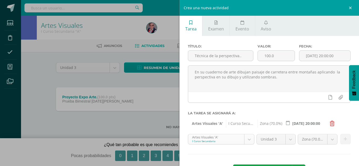
scroll to position [215, 0]
click at [248, 140] on body "La tarea Proyecto Expo Arte. fue eliminada exitosamente. Estudiantes Disciplina…" at bounding box center [179, 73] width 359 height 146
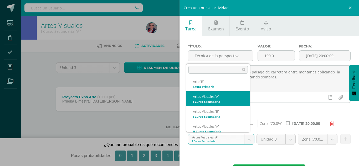
scroll to position [245, 0]
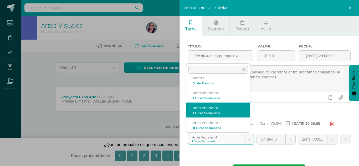
select select "208074"
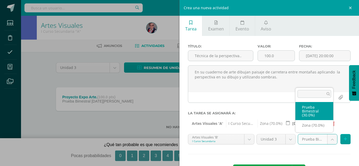
click at [329, 140] on body "La tarea Proyecto Expo Arte. fue eliminada exitosamente. Estudiantes Disciplina…" at bounding box center [179, 73] width 359 height 146
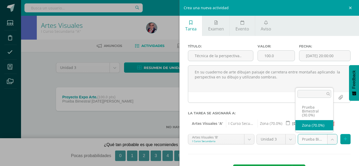
select select "208083"
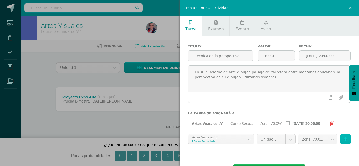
click at [344, 139] on icon at bounding box center [345, 139] width 3 height 4
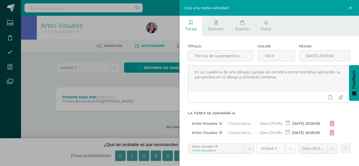
scroll to position [30, 0]
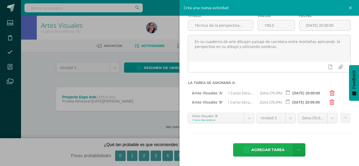
click at [272, 151] on span "Agregar tarea" at bounding box center [267, 150] width 33 height 13
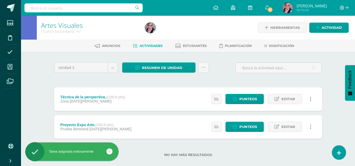
scroll to position [8, 0]
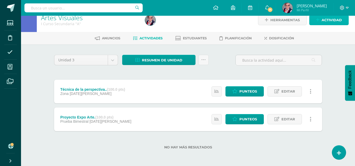
click at [330, 19] on span "Actividad" at bounding box center [332, 20] width 20 height 10
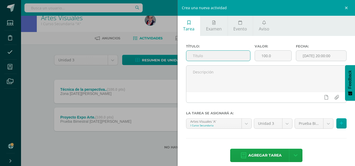
click at [193, 55] on input "text" at bounding box center [218, 56] width 64 height 10
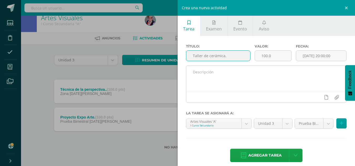
type input "Taller de cerámica."
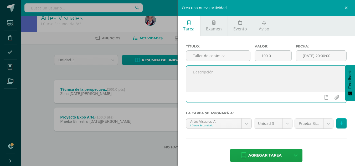
click at [203, 79] on textarea at bounding box center [266, 79] width 160 height 26
type textarea "Trabajan figura de un colgante para paret con barro que luego pintan y ensartan…"
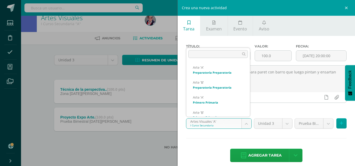
scroll to position [215, 0]
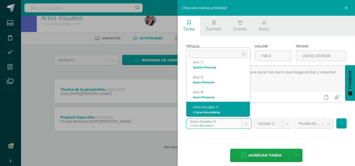
click at [242, 124] on body "Tarea asignada exitosamente Estudiantes Disciplina Asistencia Mis cursos Archiv…" at bounding box center [177, 79] width 355 height 174
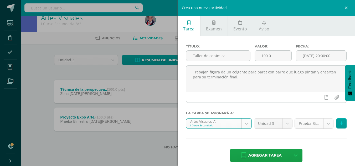
click at [323, 124] on body "Tarea asignada exitosamente Estudiantes Disciplina Asistencia Mis cursos Archiv…" at bounding box center [177, 79] width 355 height 174
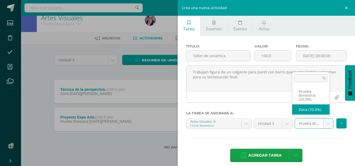
select select "207940"
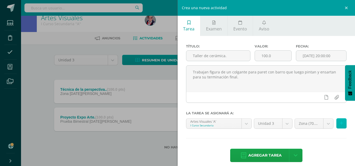
click at [340, 123] on icon at bounding box center [341, 123] width 3 height 4
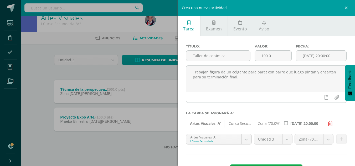
scroll to position [21, 0]
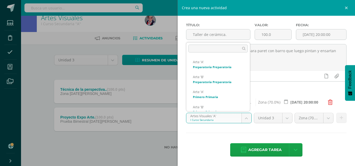
click at [244, 118] on body "Tarea asignada exitosamente Estudiantes Disciplina Asistencia Mis cursos Archiv…" at bounding box center [177, 79] width 355 height 174
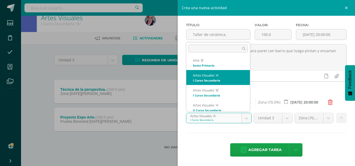
scroll to position [245, 0]
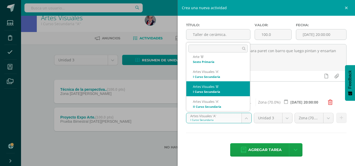
select select "208074"
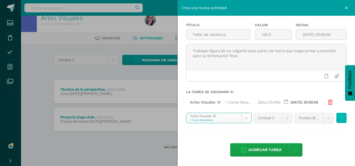
click at [340, 119] on icon at bounding box center [341, 118] width 3 height 4
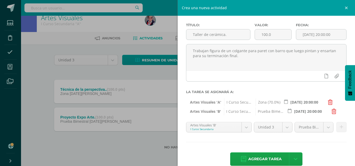
click at [334, 112] on icon at bounding box center [334, 111] width 5 height 5
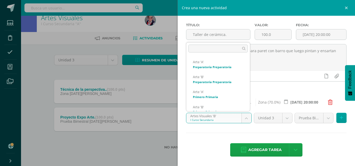
click at [244, 118] on body "Tarea asignada exitosamente Estudiantes Disciplina Asistencia Mis cursos Archiv…" at bounding box center [177, 79] width 355 height 174
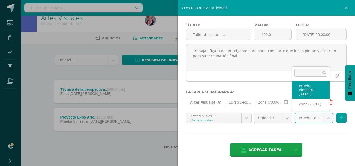
click at [323, 118] on body "Tarea asignada exitosamente Estudiantes Disciplina Asistencia Mis cursos Archiv…" at bounding box center [177, 79] width 355 height 174
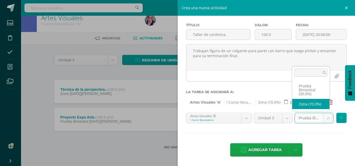
select select "208083"
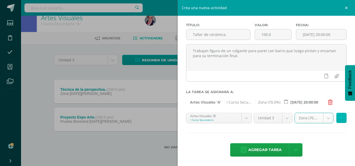
click at [340, 119] on icon at bounding box center [341, 118] width 3 height 4
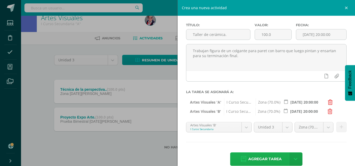
click at [274, 160] on span "Agregar tarea" at bounding box center [264, 159] width 33 height 13
